Goal: Navigation & Orientation: Find specific page/section

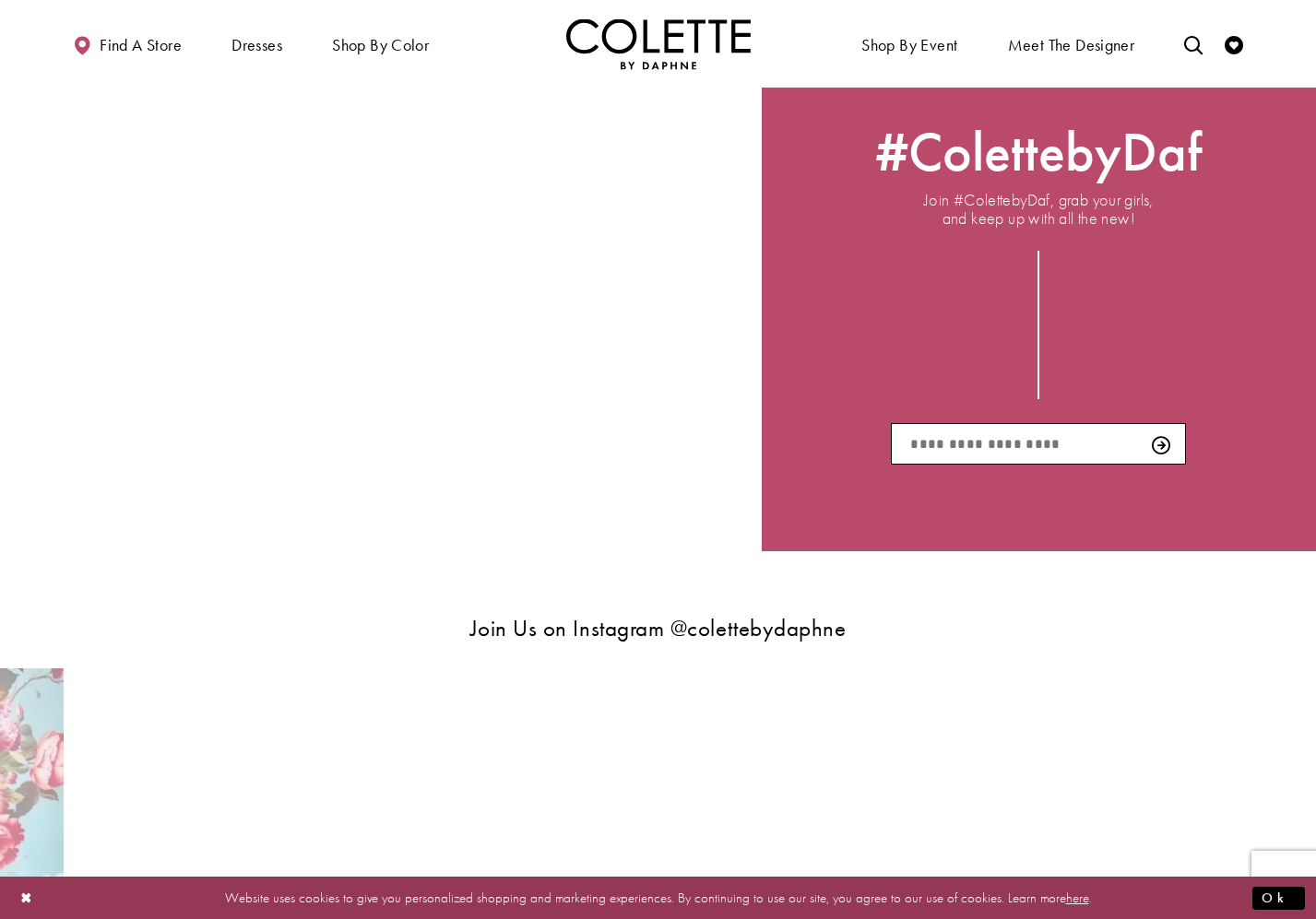
scroll to position [3192, 0]
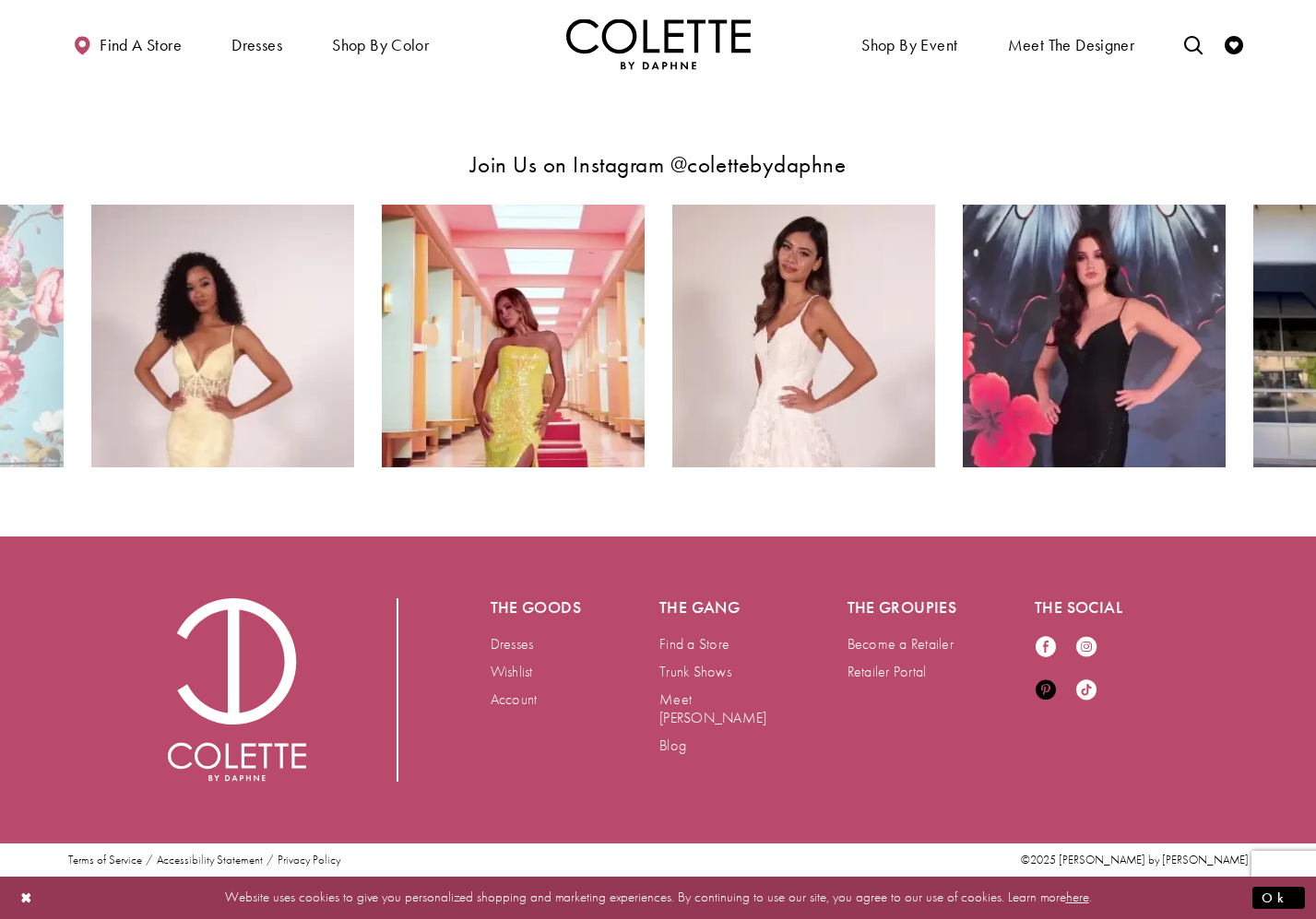
click at [1050, 691] on icon "Visit our Pinterest - Opens in new tab" at bounding box center [1046, 689] width 20 height 20
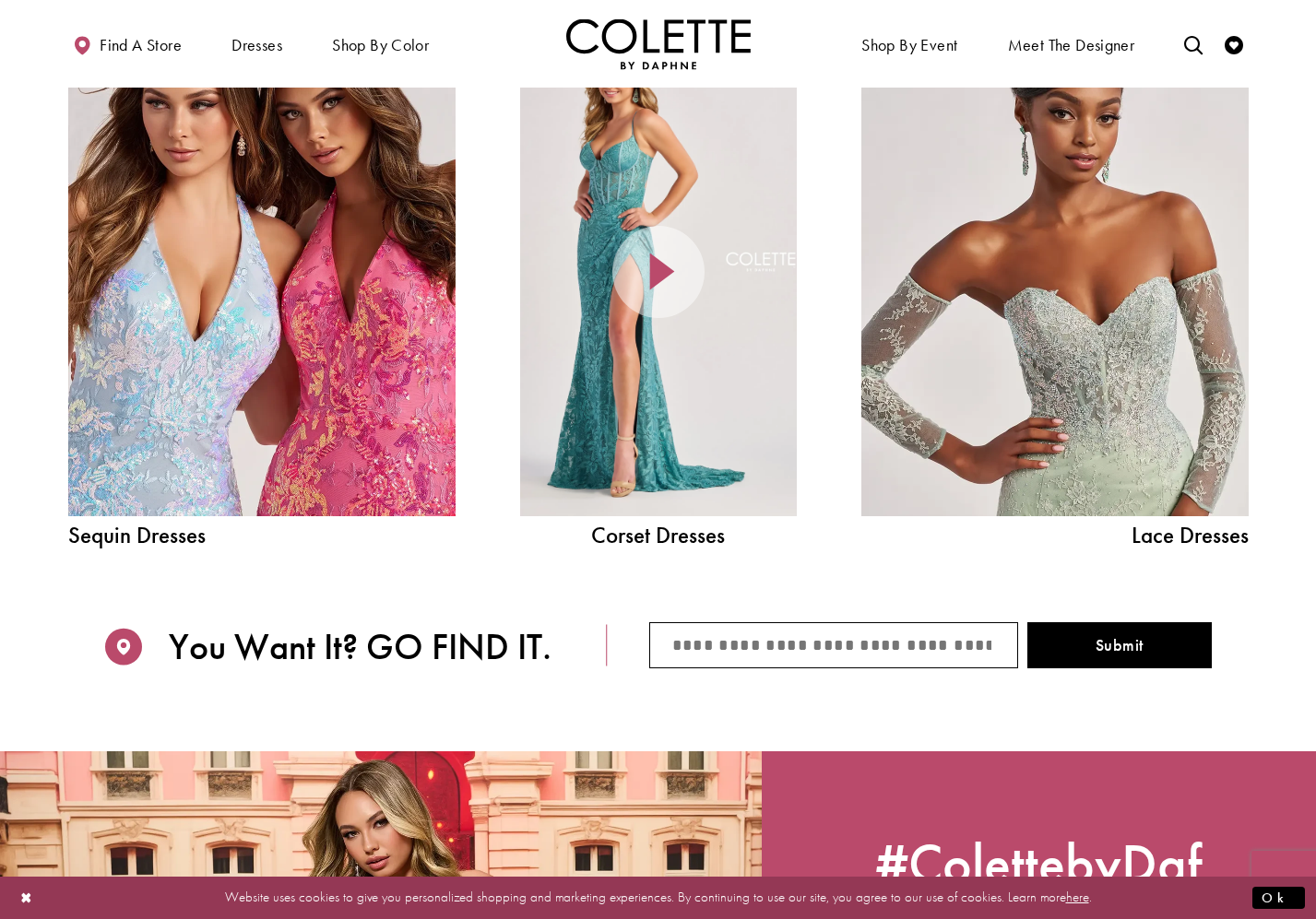
scroll to position [0, 0]
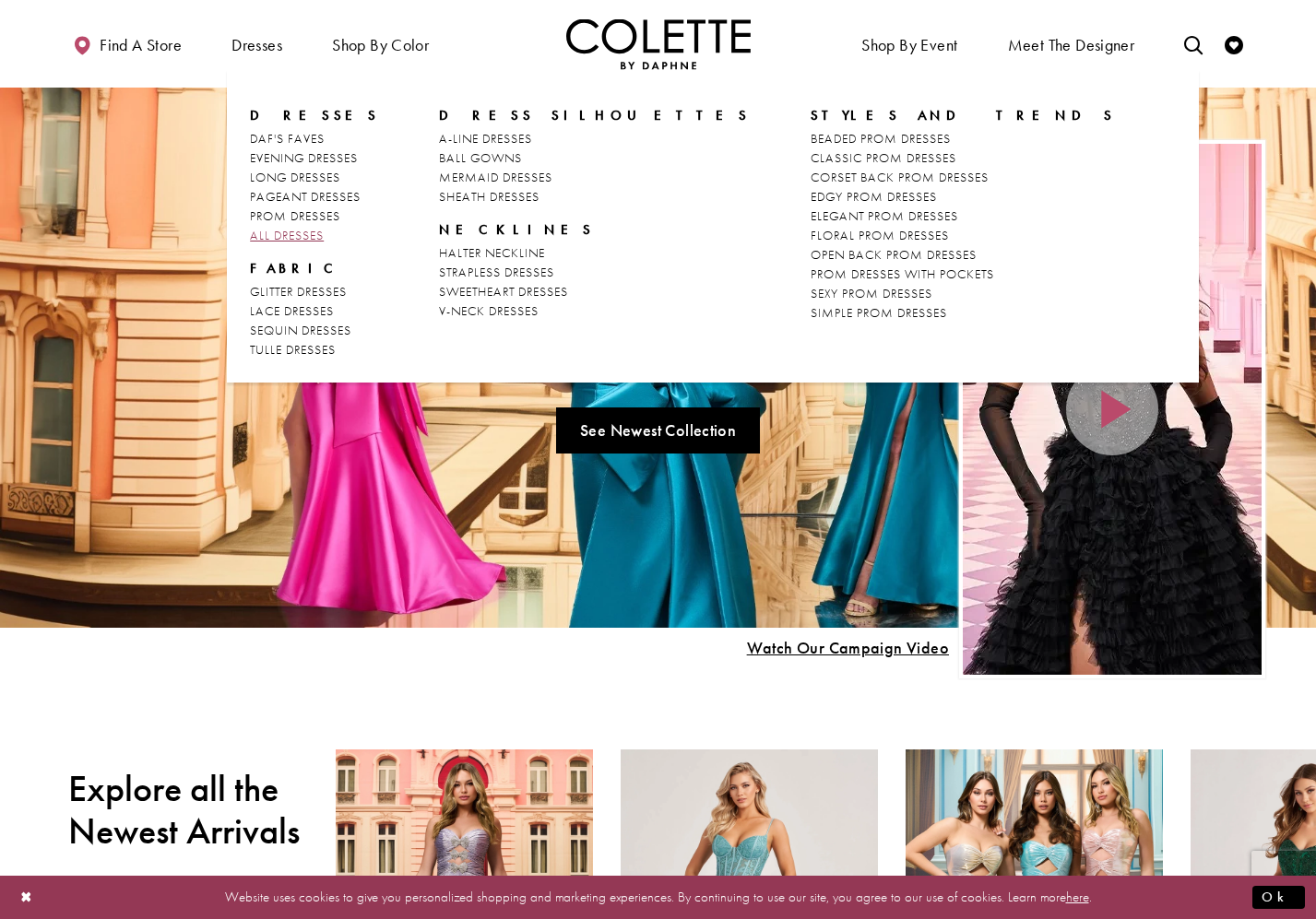
click at [312, 236] on span "ALL DRESSES" at bounding box center [287, 234] width 74 height 16
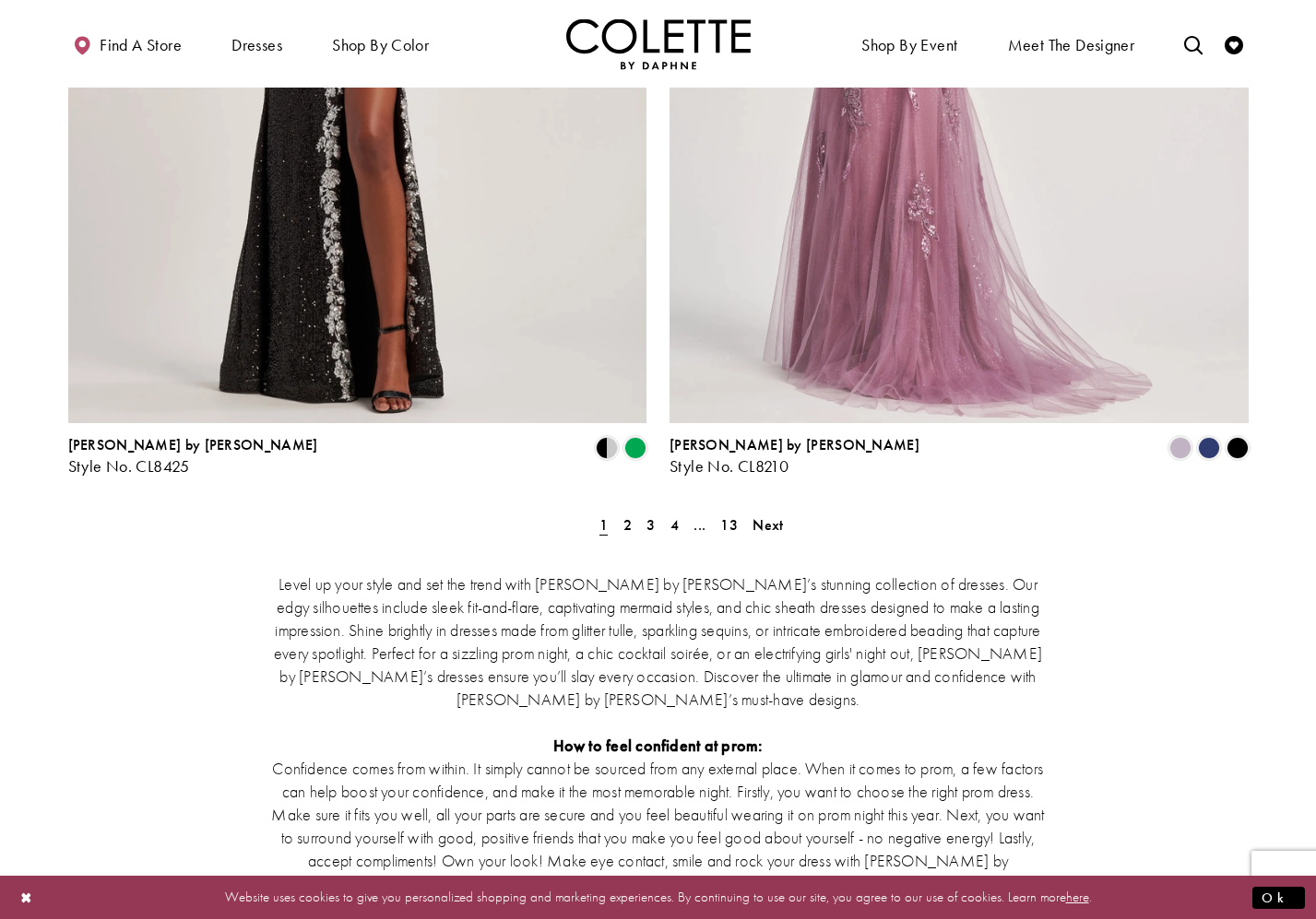
scroll to position [3295, 0]
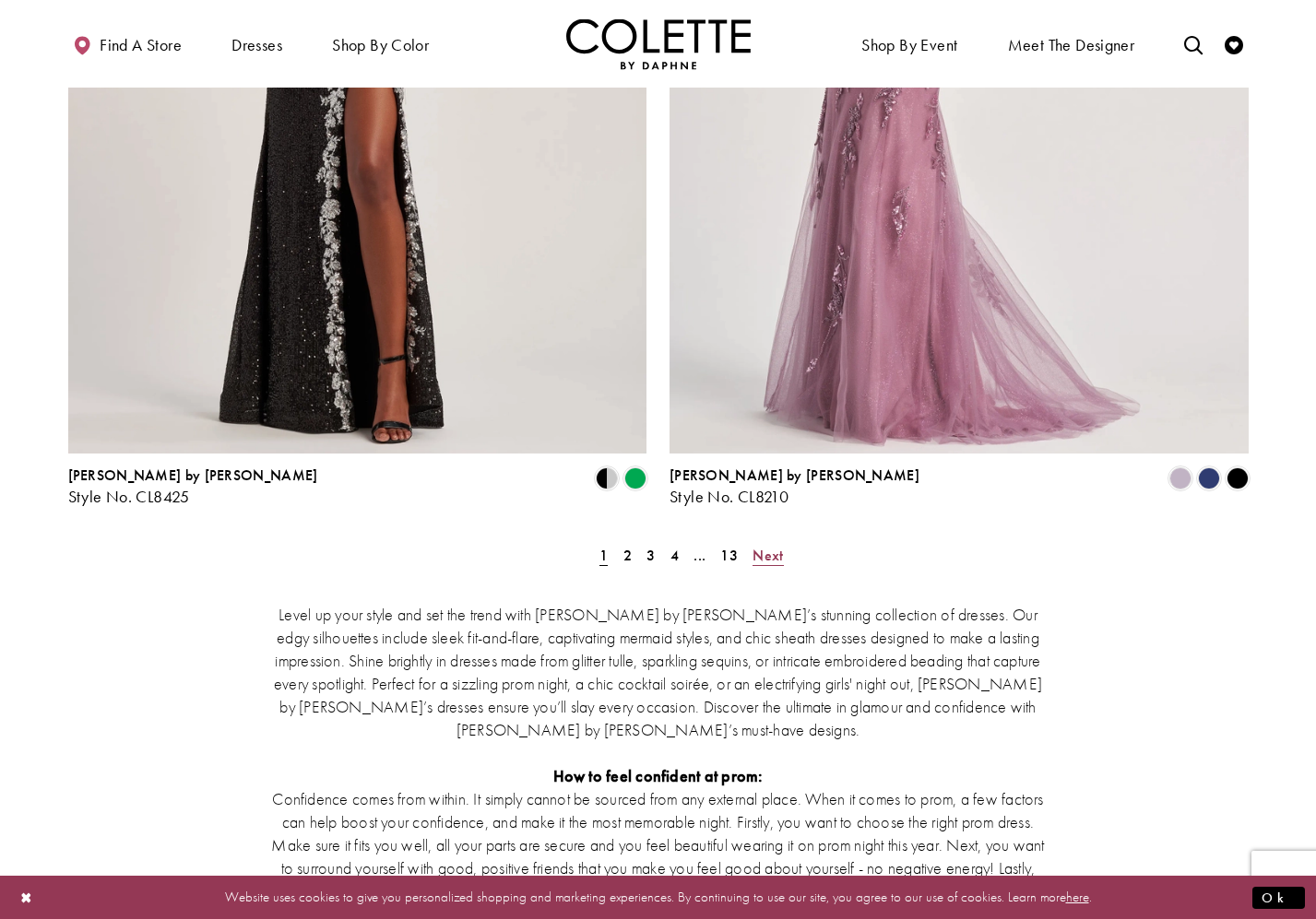
click at [764, 546] on span "Next" at bounding box center [767, 555] width 31 height 19
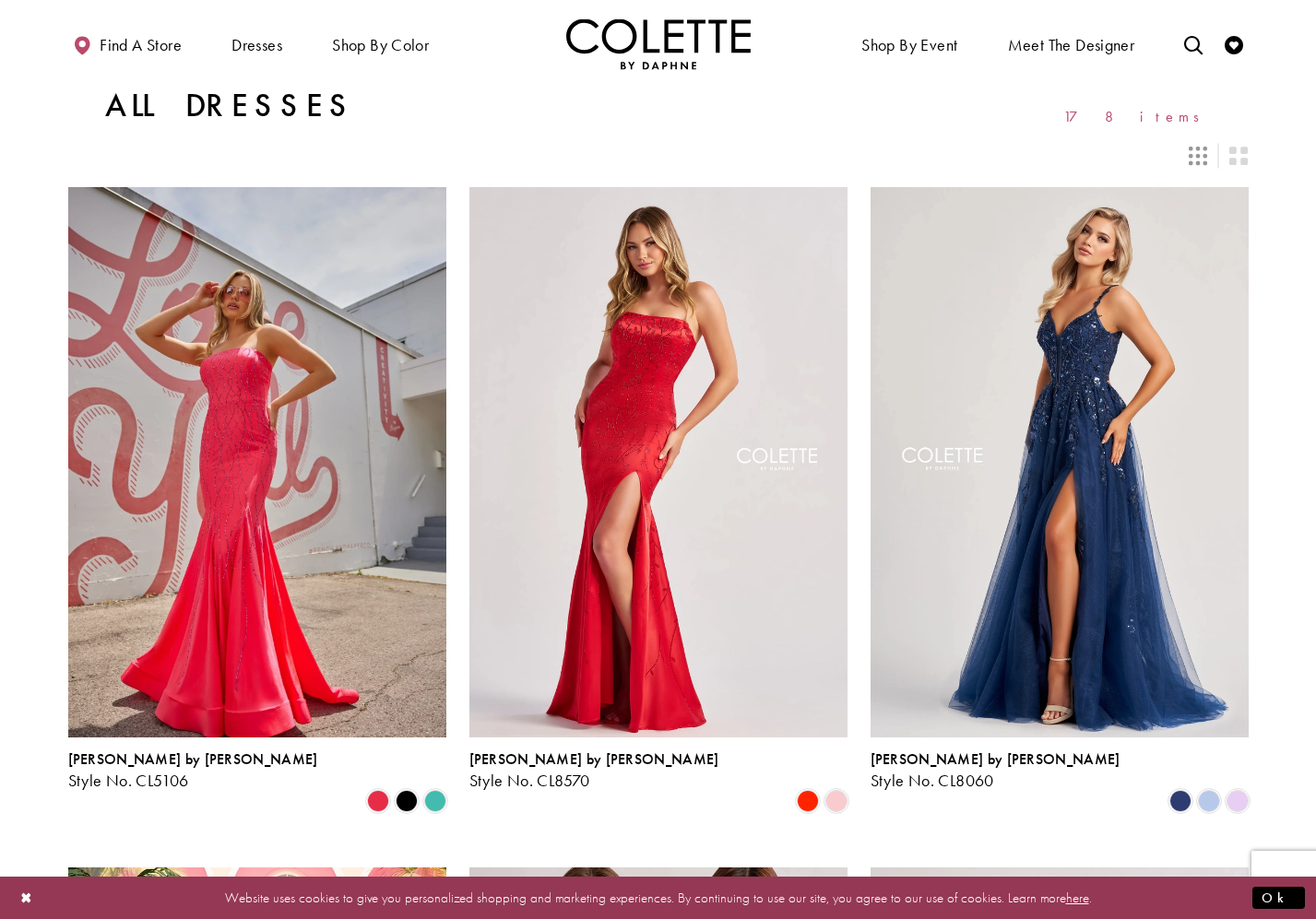
drag, startPoint x: 636, startPoint y: 41, endPoint x: 543, endPoint y: 102, distance: 111.2
click at [636, 41] on img "Visit Home Page" at bounding box center [658, 43] width 184 height 51
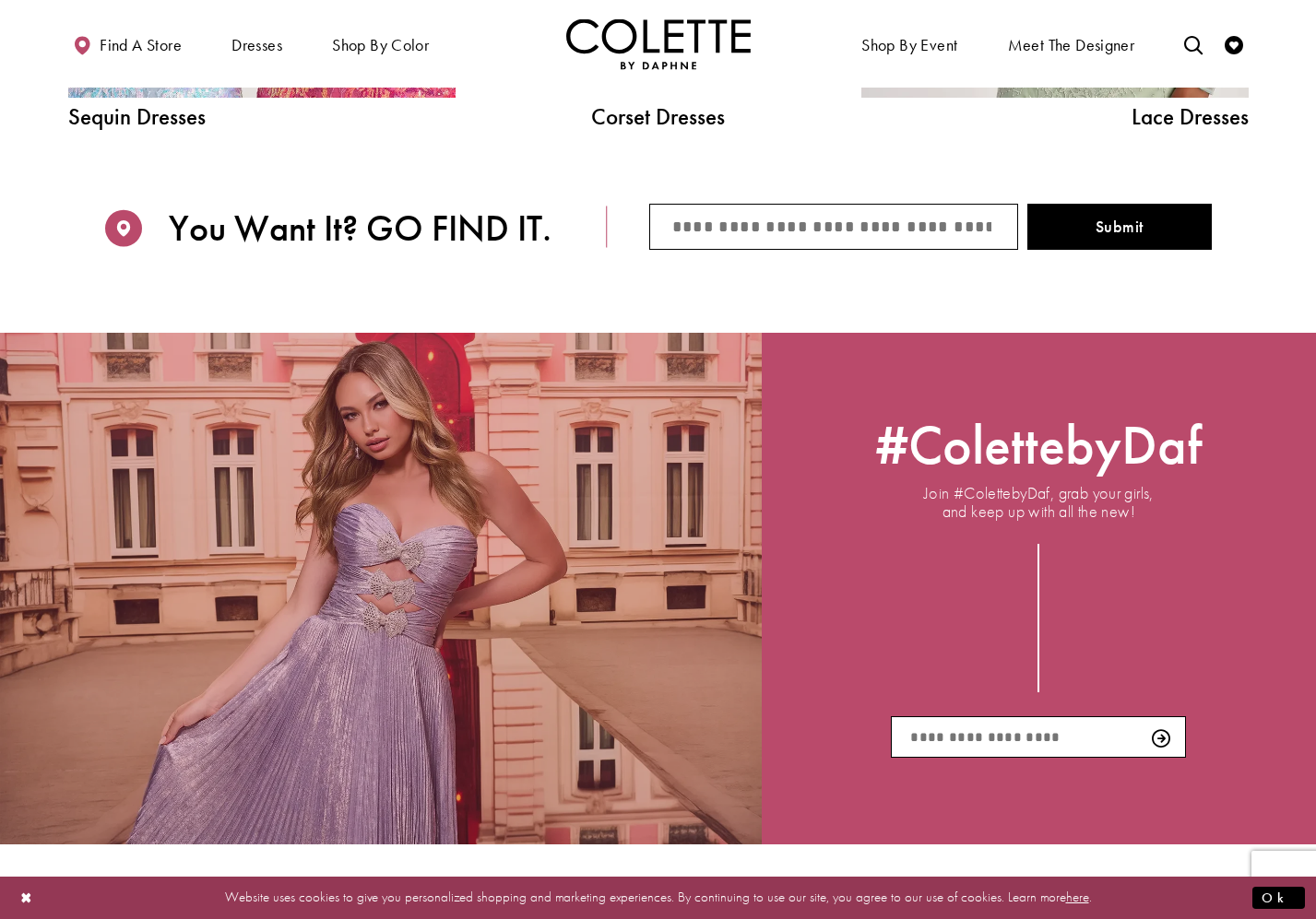
scroll to position [2425, 0]
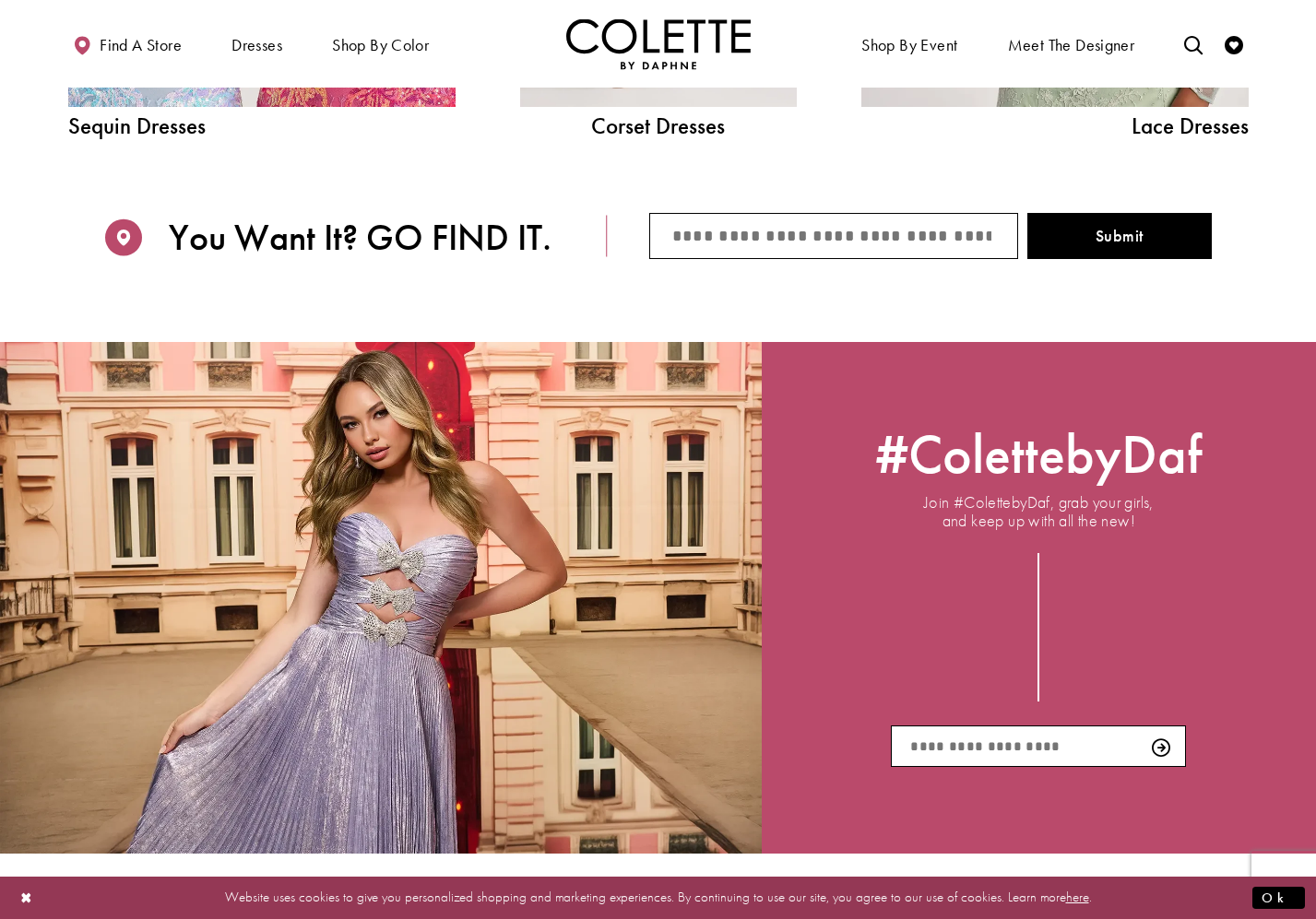
drag, startPoint x: 410, startPoint y: 443, endPoint x: 611, endPoint y: 8, distance: 479.2
